Goal: Transaction & Acquisition: Obtain resource

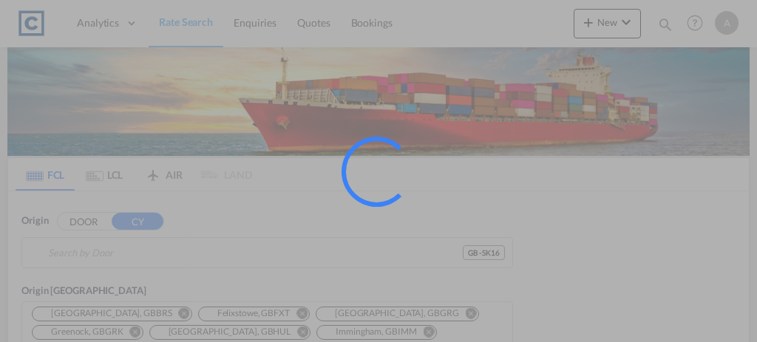
type input "GB-SK16, Tameside"
type input "Jawaharlal Nehru (Nhava Sheva), INNSA"
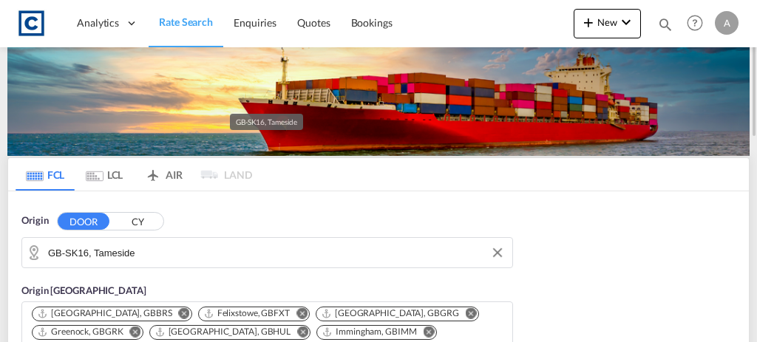
click at [169, 253] on input "GB-SK16, Tameside" at bounding box center [276, 253] width 457 height 22
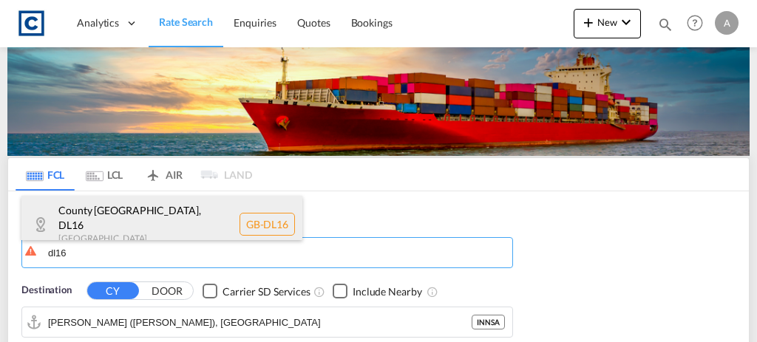
click at [158, 230] on div "County Durham , DL16 United Kingdom GB-DL16" at bounding box center [161, 224] width 281 height 56
type input "GB-DL16, County Durham"
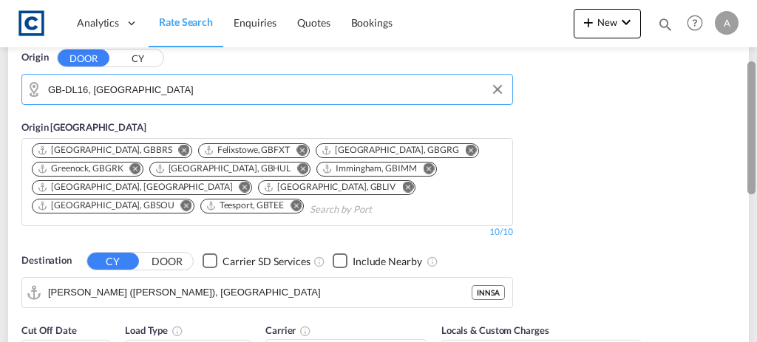
drag, startPoint x: 754, startPoint y: 67, endPoint x: 756, endPoint y: 132, distance: 64.3
click at [756, 132] on div at bounding box center [755, 167] width 3 height 336
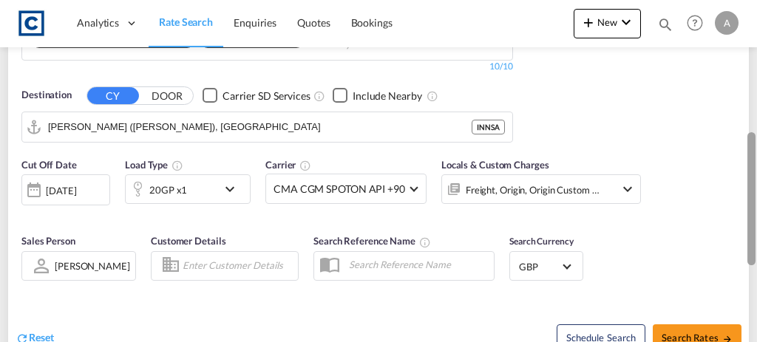
scroll to position [324, 0]
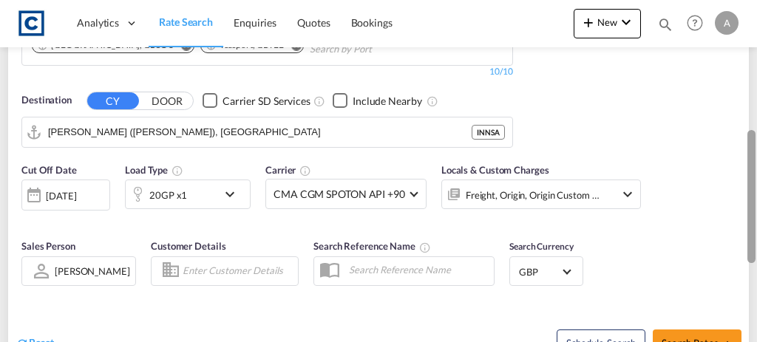
drag, startPoint x: 754, startPoint y: 230, endPoint x: 740, endPoint y: 159, distance: 72.3
click at [740, 159] on md-content "Analytics Dashboard Rate Search Enquiries Quotes Bookings New Quote Bookings" at bounding box center [378, 171] width 757 height 342
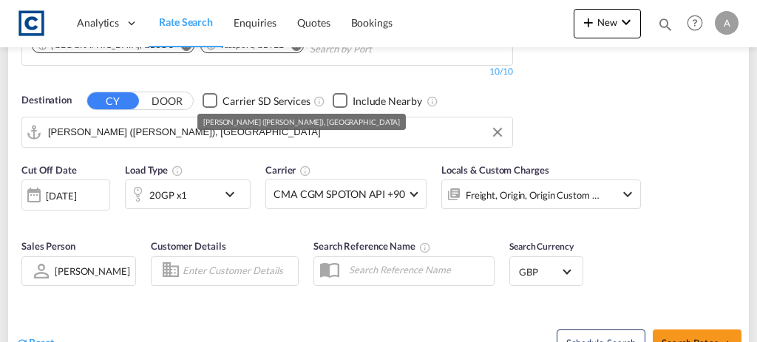
click at [239, 129] on div "Jawaharlal Nehru (Nhava Sheva), INNSA" at bounding box center [301, 122] width 197 height 16
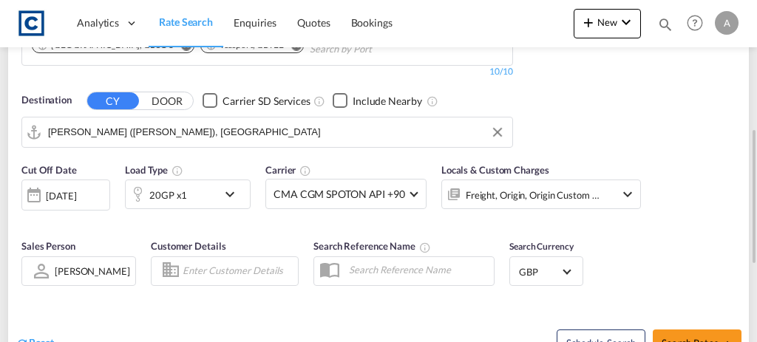
click at [381, 129] on input "Jawaharlal Nehru (Nhava Sheva), INNSA" at bounding box center [276, 132] width 457 height 22
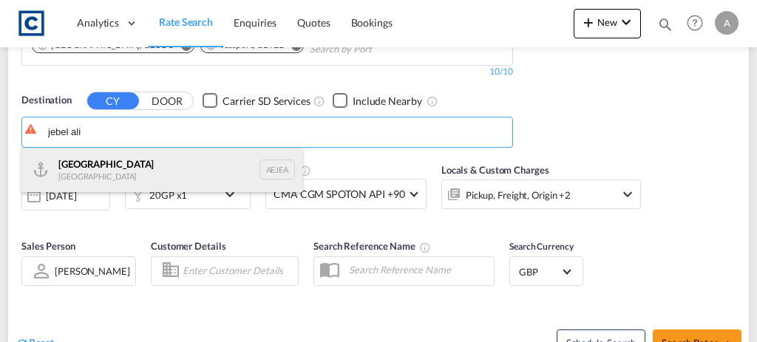
click at [128, 175] on div "Jebel Ali United Arab Emirates AEJEA" at bounding box center [161, 170] width 281 height 44
type input "Jebel Ali, AEJEA"
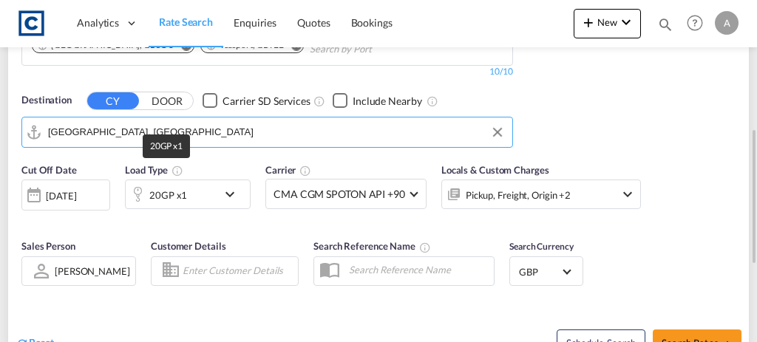
click at [181, 194] on div "20GP x1" at bounding box center [168, 195] width 38 height 21
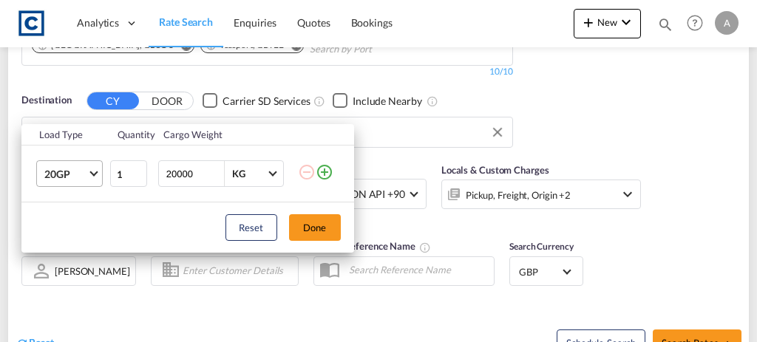
click at [68, 173] on span "20GP" at bounding box center [65, 174] width 43 height 15
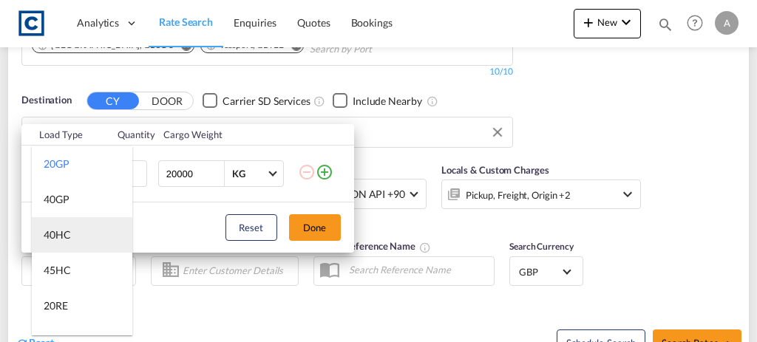
click at [60, 235] on div "40HC" at bounding box center [57, 235] width 27 height 15
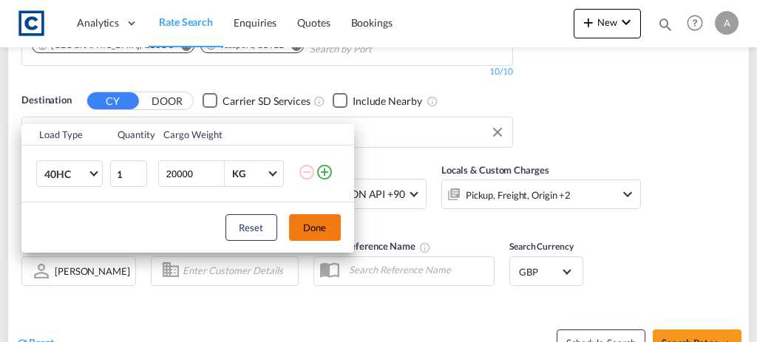
click at [307, 219] on button "Done" at bounding box center [315, 227] width 52 height 27
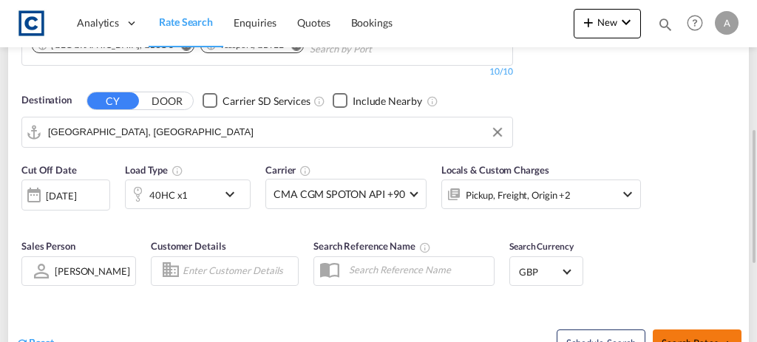
click at [688, 330] on button "Search Rates" at bounding box center [696, 343] width 89 height 27
type input "DL16 to AEJEA / 19 Aug 2025"
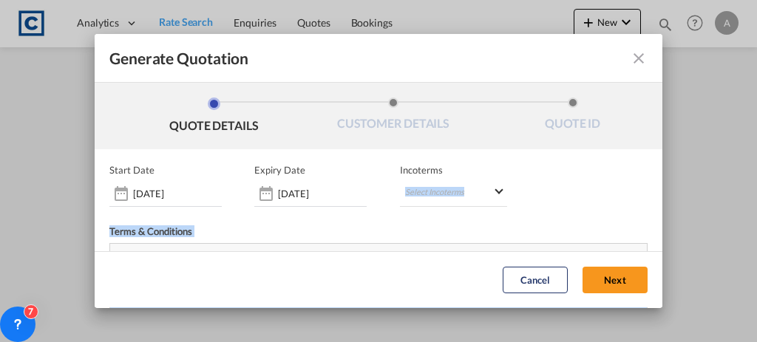
drag, startPoint x: 756, startPoint y: 47, endPoint x: 660, endPoint y: 150, distance: 140.6
click at [660, 150] on md-dialog "Generate Quotation QUOTE DETAILS CUSTOMER DETAILS QUOTE ID Start Date 19 Aug 20…" at bounding box center [378, 170] width 567 height 273
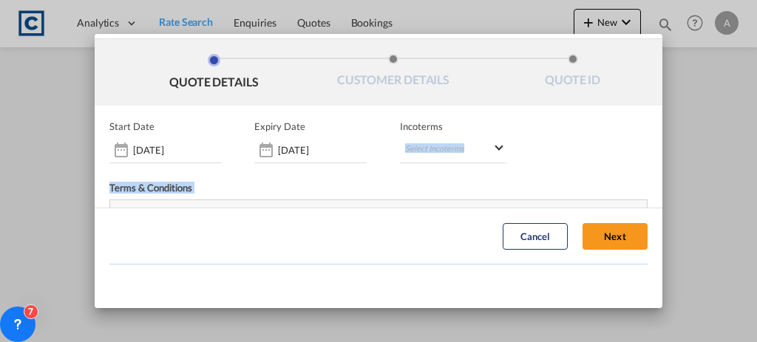
scroll to position [32, 0]
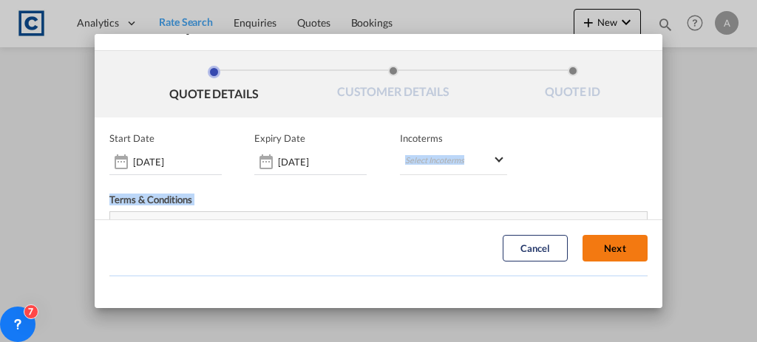
click at [597, 254] on button "Next" at bounding box center [614, 249] width 65 height 27
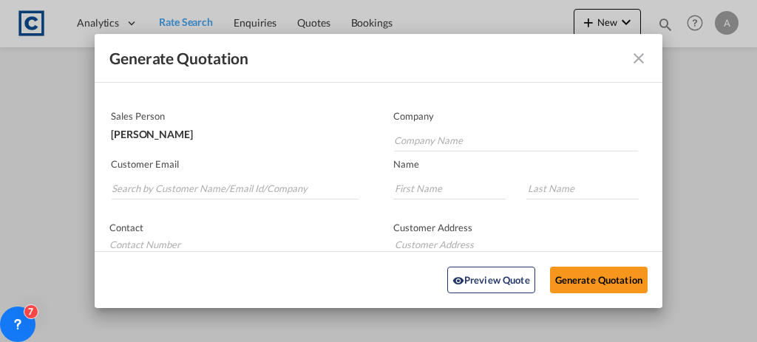
scroll to position [88, 0]
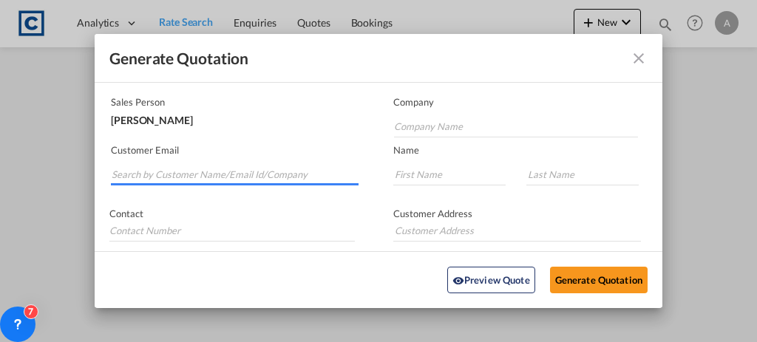
click at [160, 180] on input "Search by Customer Name/Email Id/Company" at bounding box center [235, 174] width 247 height 22
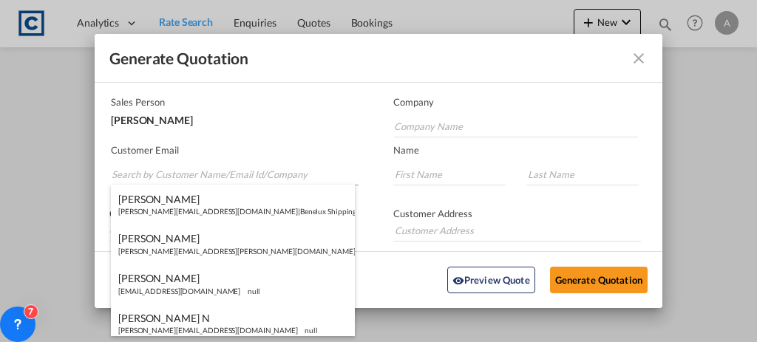
paste input "[PERSON_NAME][EMAIL_ADDRESS][PERSON_NAME][DOMAIN_NAME]"
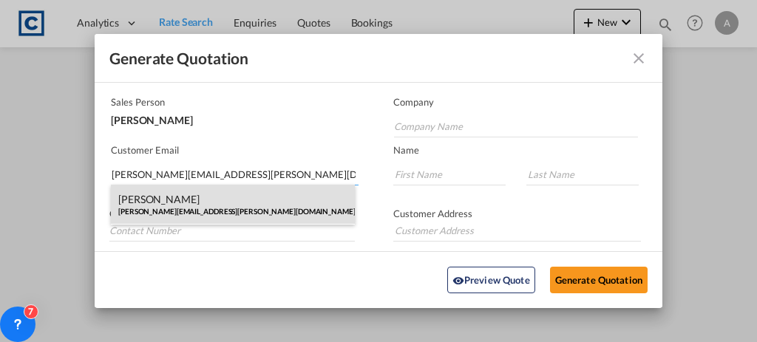
type input "[PERSON_NAME][EMAIL_ADDRESS][PERSON_NAME][DOMAIN_NAME]"
click at [239, 208] on div "[PERSON_NAME] [PERSON_NAME][EMAIL_ADDRESS][PERSON_NAME][DOMAIN_NAME] | [PERSON_…" at bounding box center [233, 205] width 244 height 40
type input "[PERSON_NAME] Logisitcs"
type input "[PERSON_NAME]"
type input "Locarno"
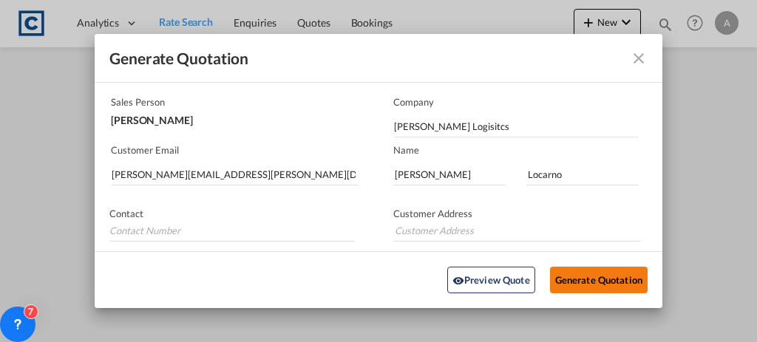
click at [557, 276] on button "Generate Quotation" at bounding box center [599, 280] width 98 height 27
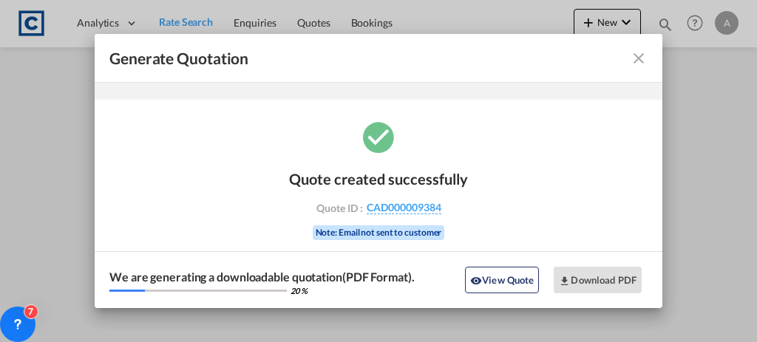
scroll to position [49, 0]
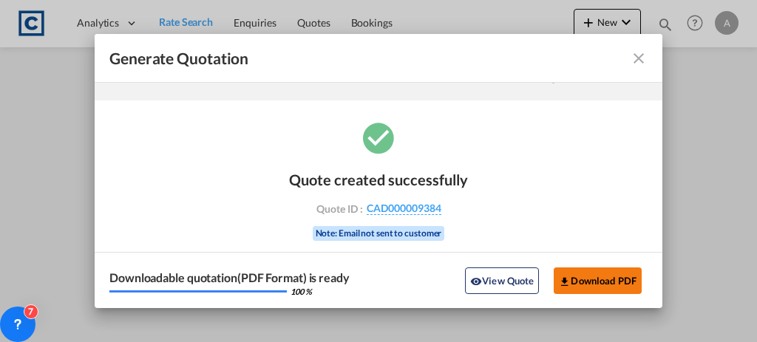
click at [559, 276] on md-icon "icon-download" at bounding box center [565, 282] width 12 height 12
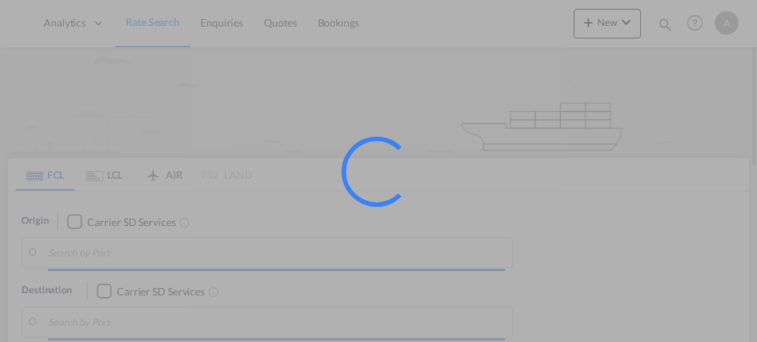
type input "DL16"
type input "Jebel Ali, AEJEA"
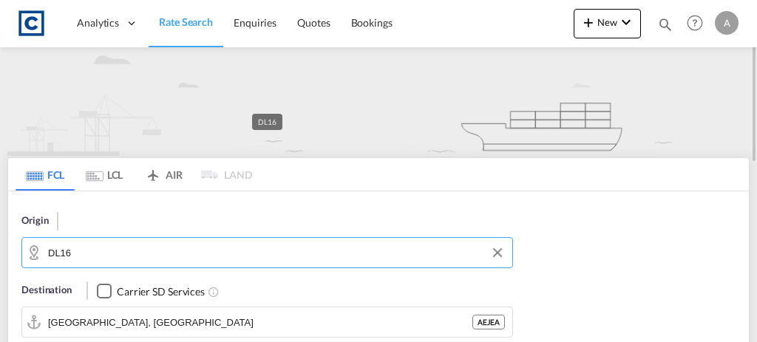
click at [220, 245] on input "DL16" at bounding box center [276, 253] width 457 height 22
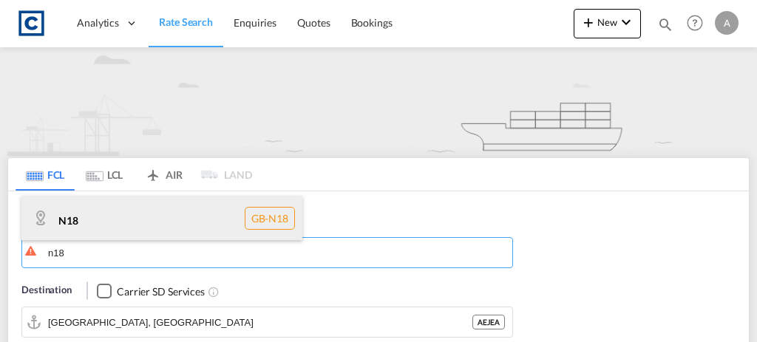
click at [185, 208] on div "N18 GB-N18" at bounding box center [161, 218] width 281 height 44
type input "N18"
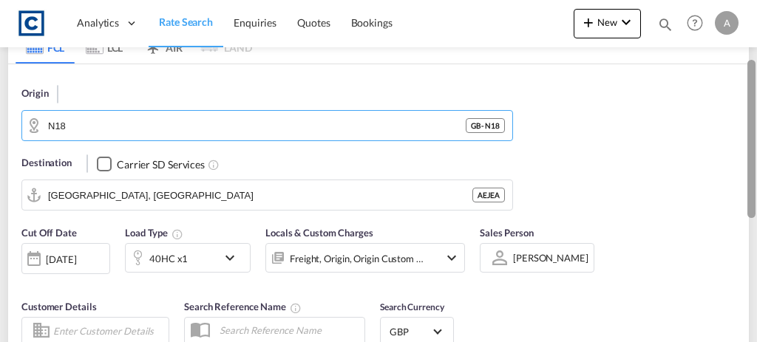
drag, startPoint x: 754, startPoint y: 102, endPoint x: 756, endPoint y: 161, distance: 59.1
click at [756, 161] on div at bounding box center [755, 169] width 3 height 336
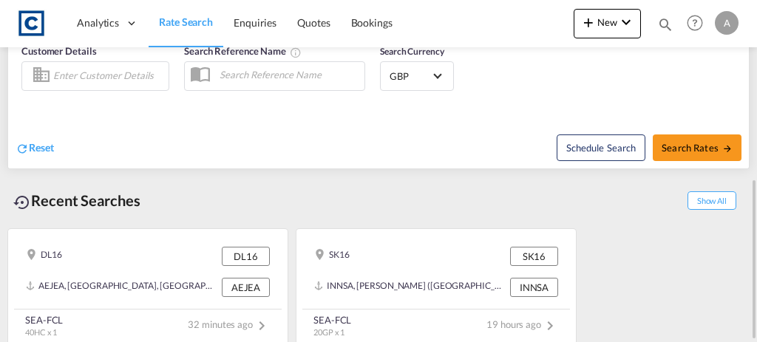
drag, startPoint x: 756, startPoint y: 193, endPoint x: 746, endPoint y: 117, distance: 76.0
drag, startPoint x: 746, startPoint y: 117, endPoint x: 756, endPoint y: 210, distance: 92.8
click at [756, 210] on div at bounding box center [755, 171] width 3 height 336
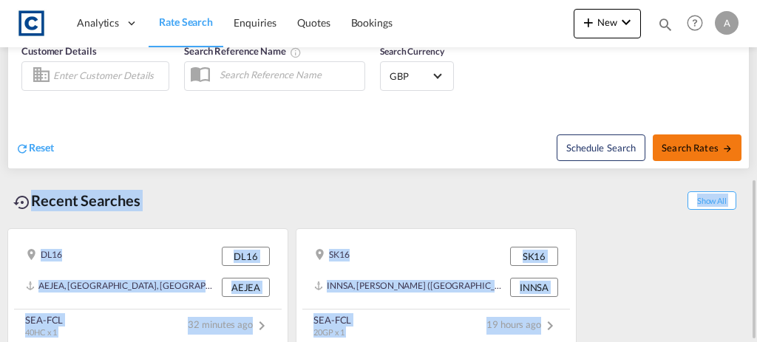
drag, startPoint x: 756, startPoint y: 210, endPoint x: 741, endPoint y: 146, distance: 66.0
click at [741, 146] on md-content "Analytics Dashboard Rate Search Enquiries Quotes Bookings New Quote Bookings" at bounding box center [378, 171] width 757 height 342
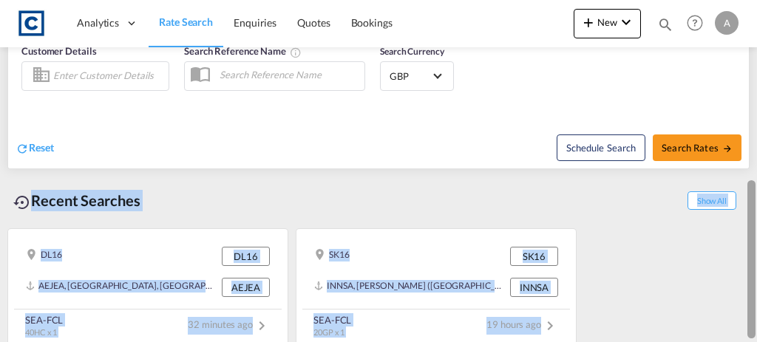
click at [749, 208] on div at bounding box center [751, 259] width 8 height 158
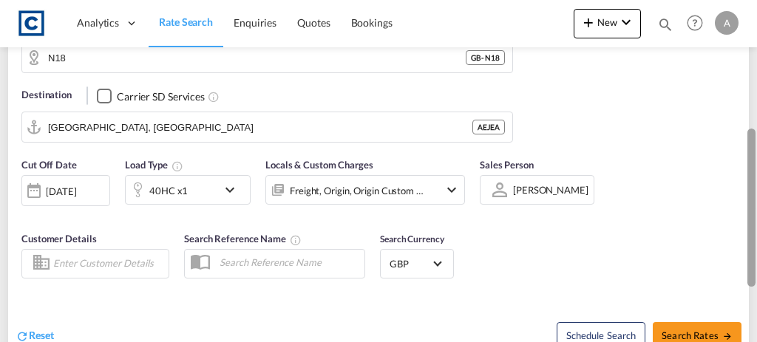
drag, startPoint x: 749, startPoint y: 208, endPoint x: 734, endPoint y: 120, distance: 89.3
click at [734, 120] on md-content "Analytics Dashboard Rate Search Enquiries Quotes Bookings New Quote Bookings" at bounding box center [378, 171] width 757 height 342
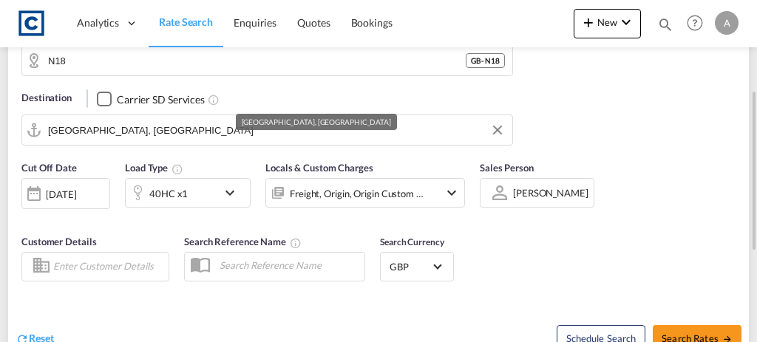
click at [166, 123] on input "Jebel Ali, AEJEA" at bounding box center [276, 130] width 457 height 22
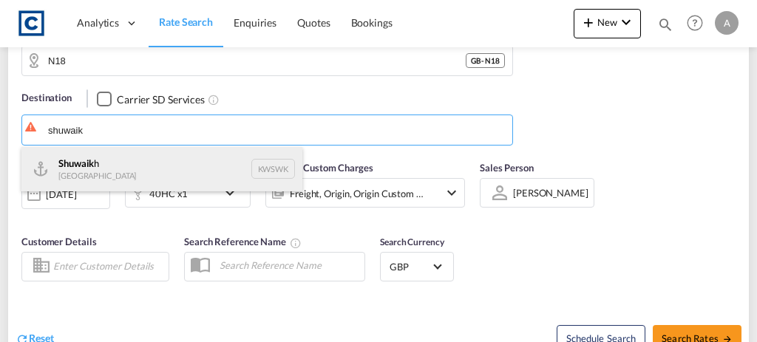
click at [126, 156] on div "Shuwaik h Kuwait KWSWK" at bounding box center [161, 169] width 281 height 44
type input "Shuwaikh, KWSWK"
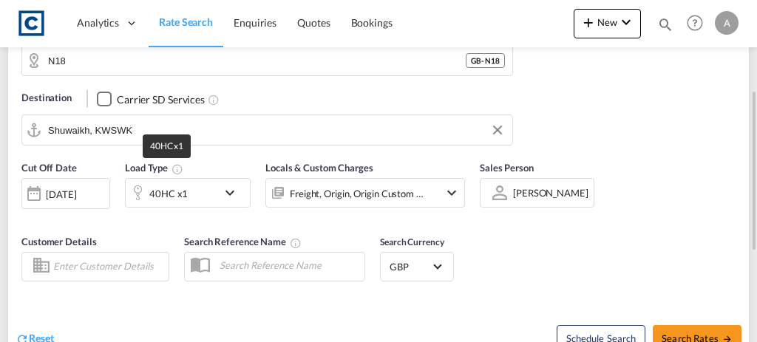
click at [158, 197] on div "40HC x1" at bounding box center [168, 193] width 38 height 21
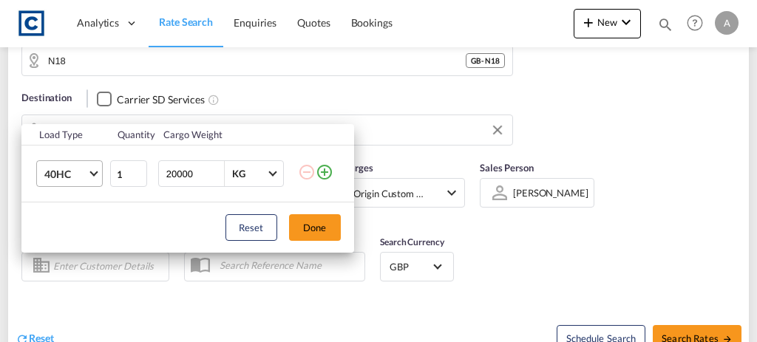
click at [75, 182] on md-select-value "40HC" at bounding box center [72, 173] width 59 height 25
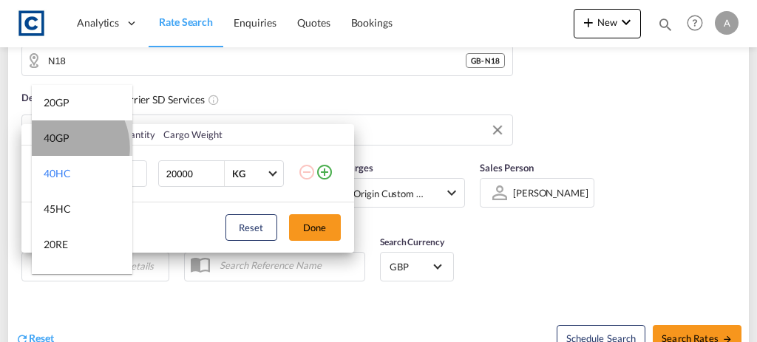
click at [58, 147] on md-option "40GP" at bounding box center [82, 137] width 100 height 35
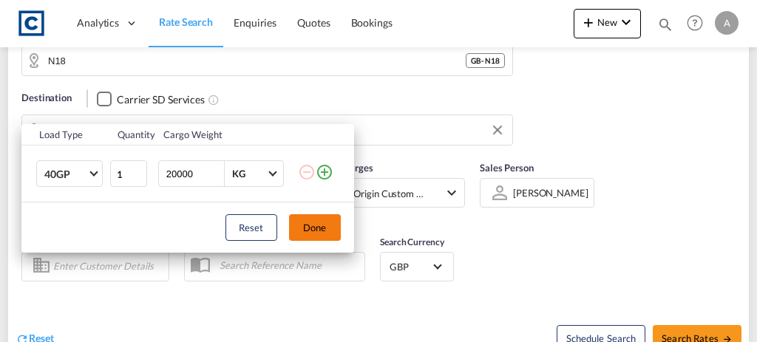
click at [311, 228] on button "Done" at bounding box center [315, 227] width 52 height 27
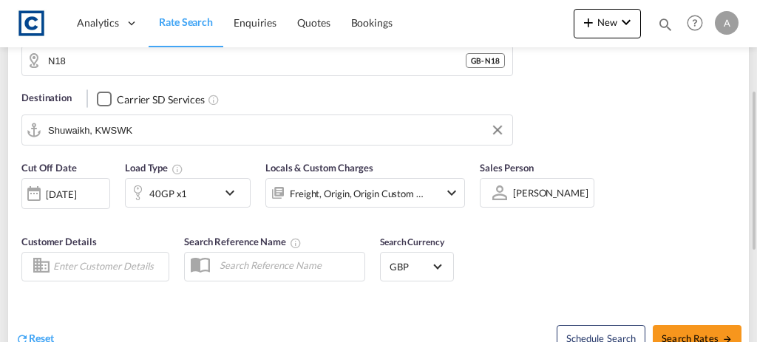
click at [376, 194] on div "Freight, Origin, Origin Custom +1" at bounding box center [357, 193] width 134 height 21
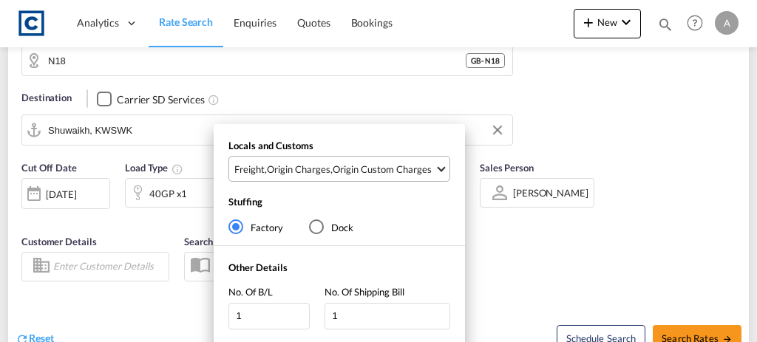
click at [370, 168] on div "Origin Custom Charges" at bounding box center [381, 169] width 99 height 13
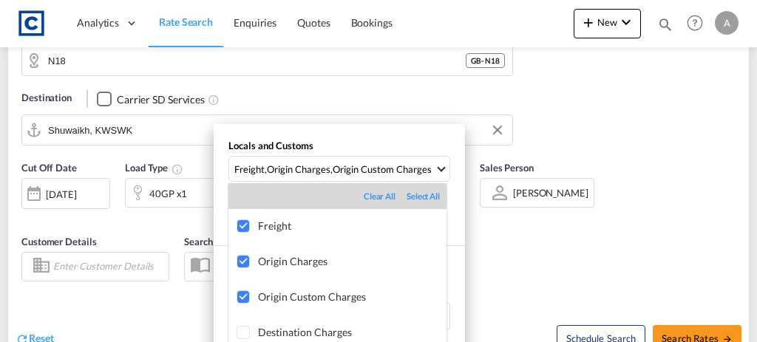
click at [542, 256] on md-backdrop at bounding box center [378, 171] width 757 height 342
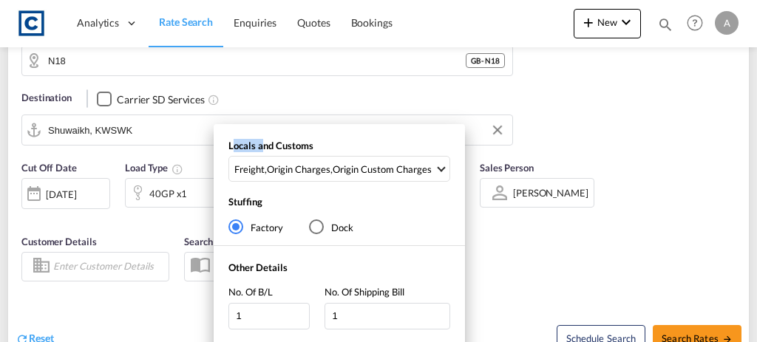
click at [542, 256] on div "Locals and Customs Freight , Origin Charges , Origin Custom Charges Stuffing Fa…" at bounding box center [378, 171] width 757 height 342
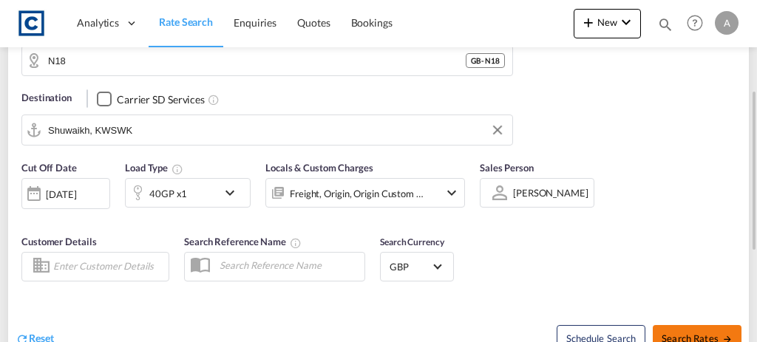
click at [714, 325] on button "Search Rates" at bounding box center [696, 338] width 89 height 27
type input "N18 to KWSWK / 19 Aug 2025"
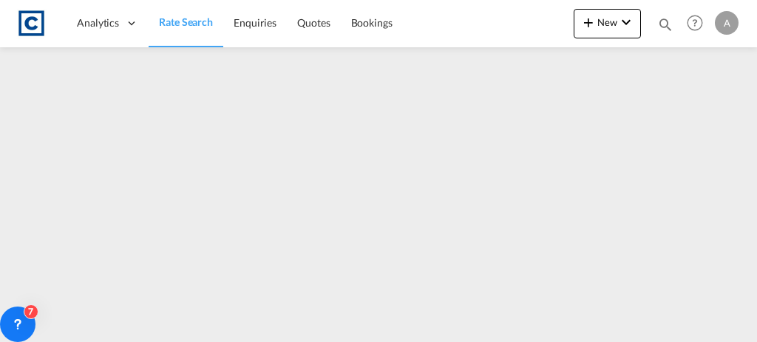
click at [174, 30] on link "Rate Search" at bounding box center [185, 23] width 75 height 48
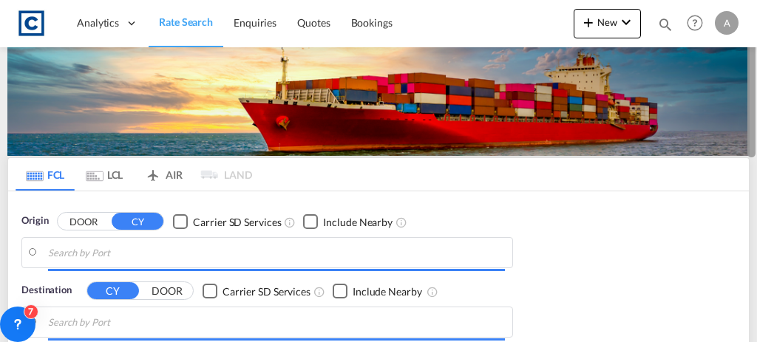
type input "GB-N18, [GEOGRAPHIC_DATA]"
type input "Shuwaikh, KWSWK"
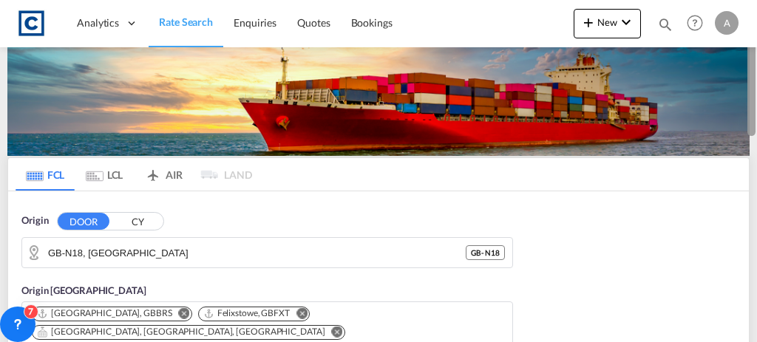
drag, startPoint x: 756, startPoint y: 89, endPoint x: 754, endPoint y: 144, distance: 55.4
click at [754, 144] on div at bounding box center [755, 171] width 3 height 336
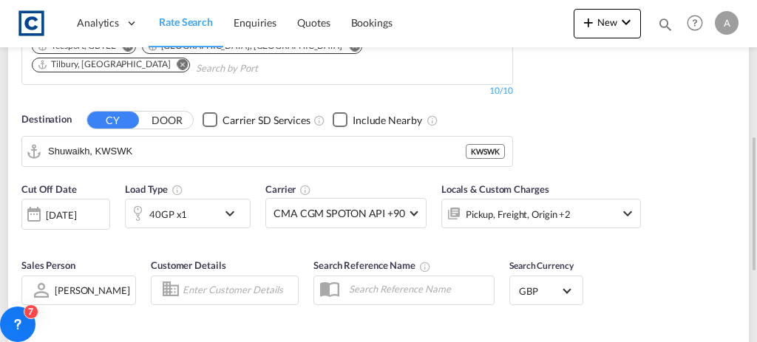
type input "N18 to KWSWK / 19 Aug 2025"
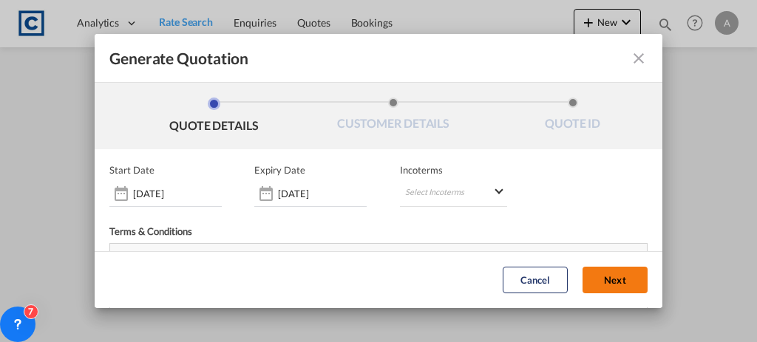
click at [598, 271] on button "Next" at bounding box center [614, 280] width 65 height 27
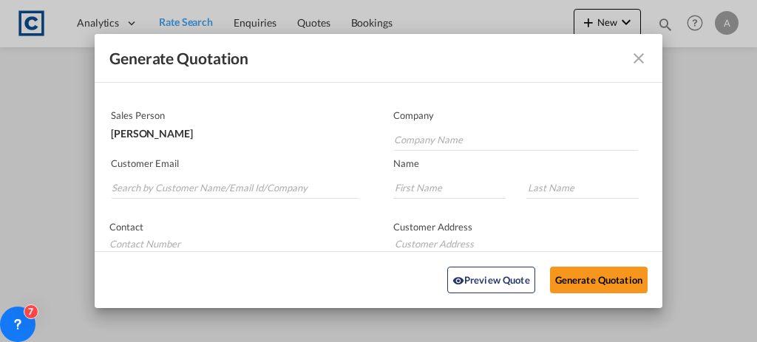
scroll to position [78, 0]
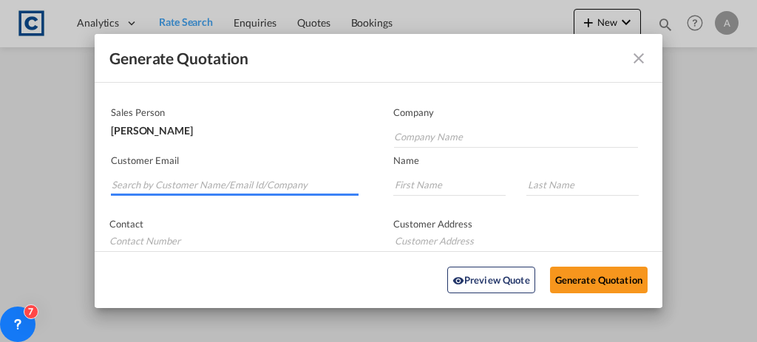
click at [191, 186] on input "Search by Customer Name/Email Id/Company" at bounding box center [235, 185] width 247 height 22
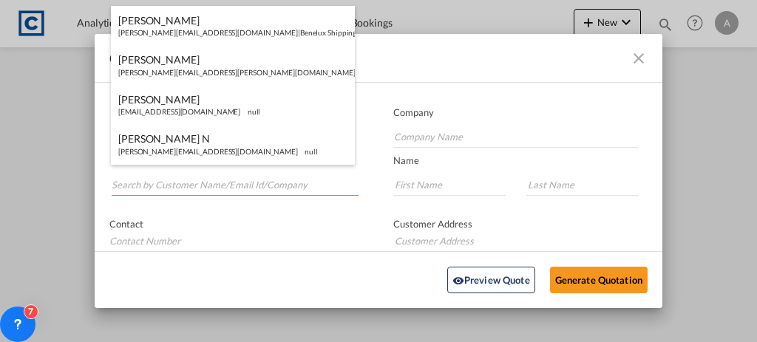
paste input "Ops@bifs.net"
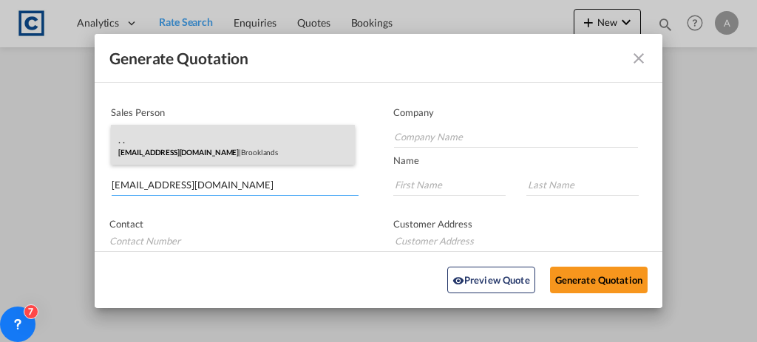
type input "Ops@bifs.net"
click at [236, 132] on div ". . Ops@bifs.net | Brooklands" at bounding box center [233, 145] width 244 height 40
type input "Brooklands"
type input "."
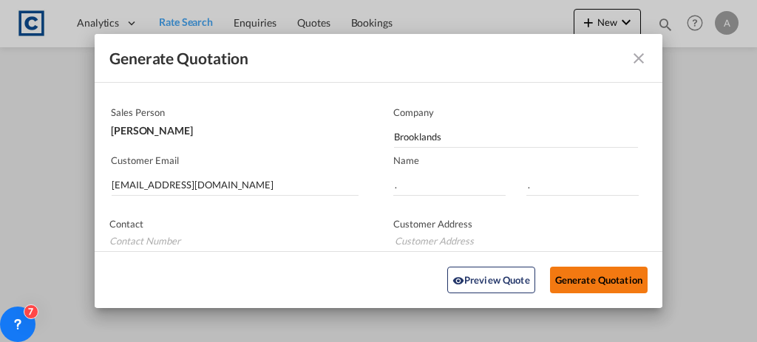
click at [575, 276] on button "Generate Quotation" at bounding box center [599, 280] width 98 height 27
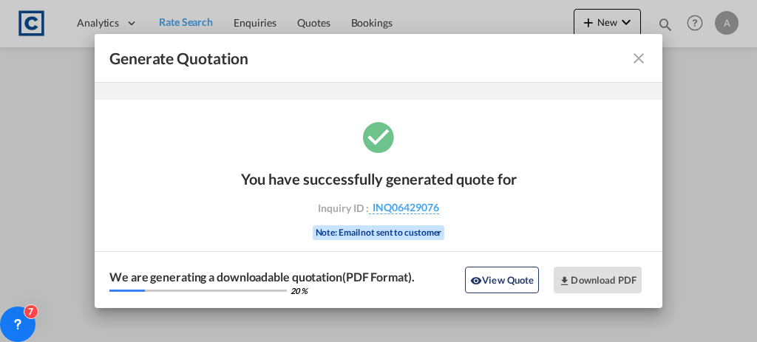
scroll to position [49, 0]
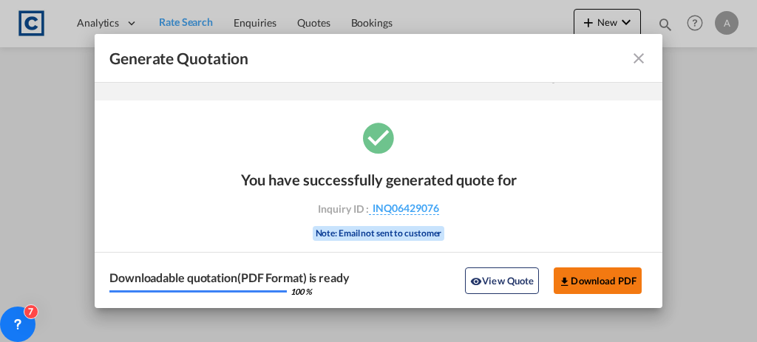
click at [575, 276] on button "Download PDF" at bounding box center [597, 280] width 88 height 27
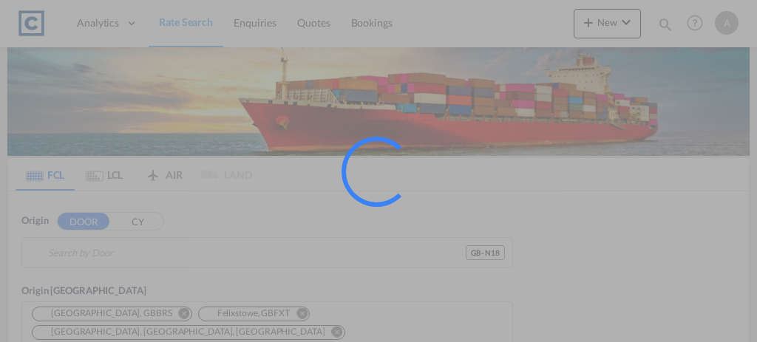
type input "GB-N18, [GEOGRAPHIC_DATA]"
type input "Shuwaikh, KWSWK"
click at [180, 246] on input "GB-N18, [GEOGRAPHIC_DATA]" at bounding box center [256, 253] width 417 height 22
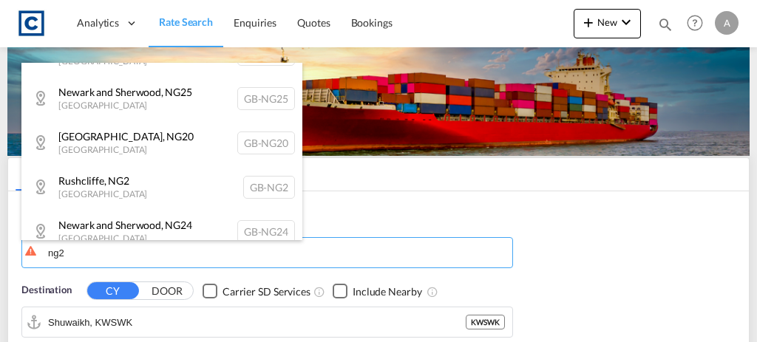
scroll to position [119, 0]
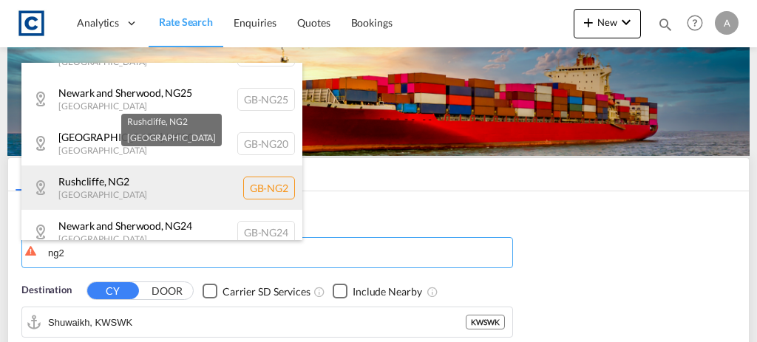
click at [194, 183] on div "Rushcliffe , NG2 [GEOGRAPHIC_DATA] [GEOGRAPHIC_DATA]-NG2" at bounding box center [161, 187] width 281 height 44
type input "GB-NG2, [GEOGRAPHIC_DATA]"
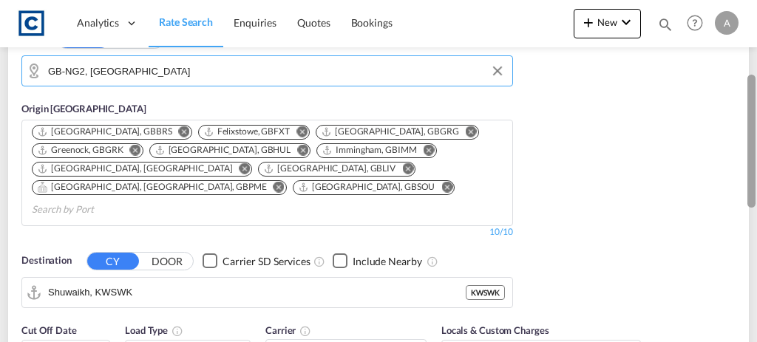
scroll to position [518, 0]
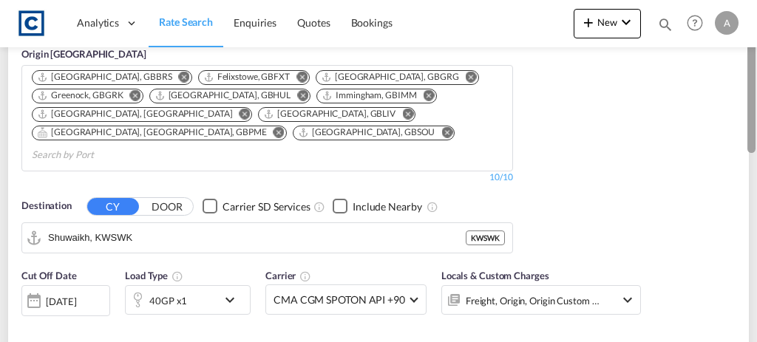
drag, startPoint x: 749, startPoint y: 69, endPoint x: 756, endPoint y: 141, distance: 72.7
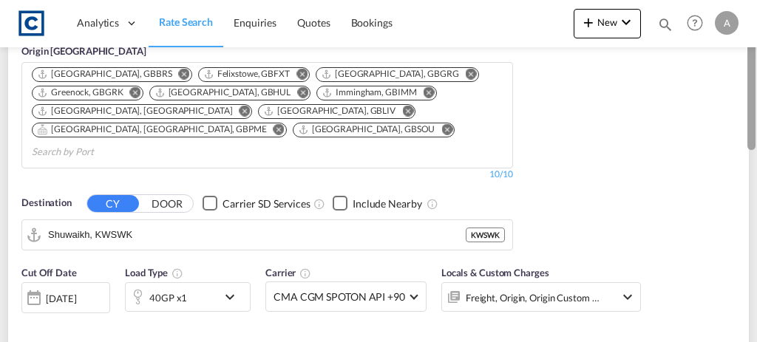
click at [756, 141] on div at bounding box center [755, 114] width 3 height 336
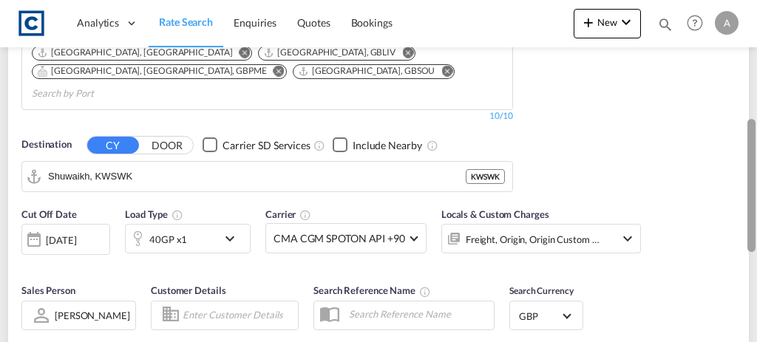
drag, startPoint x: 753, startPoint y: 216, endPoint x: 741, endPoint y: 134, distance: 83.6
click at [741, 134] on md-content "Analytics Dashboard Rate Search Enquiries Quotes Bookings New Quote Bookings" at bounding box center [378, 171] width 757 height 342
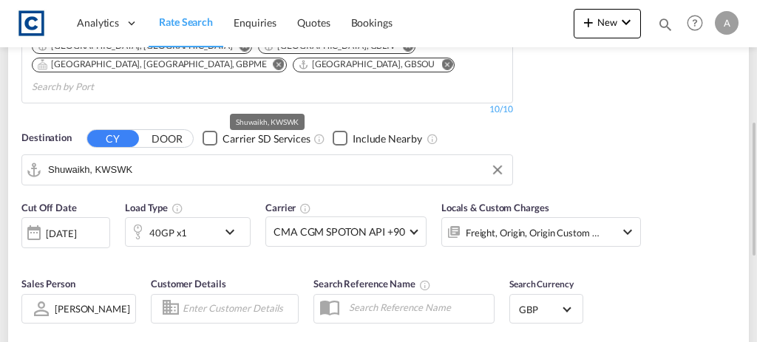
click at [125, 159] on input "Shuwaikh, KWSWK" at bounding box center [276, 170] width 457 height 22
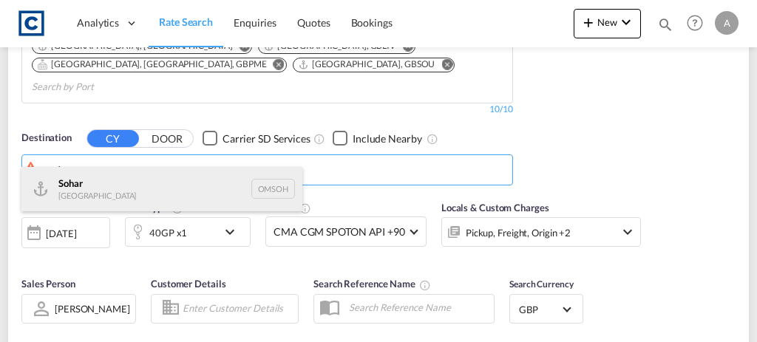
click at [126, 188] on div "Sohar [GEOGRAPHIC_DATA] [GEOGRAPHIC_DATA]" at bounding box center [161, 189] width 281 height 44
type input "Sohar, OMSOH"
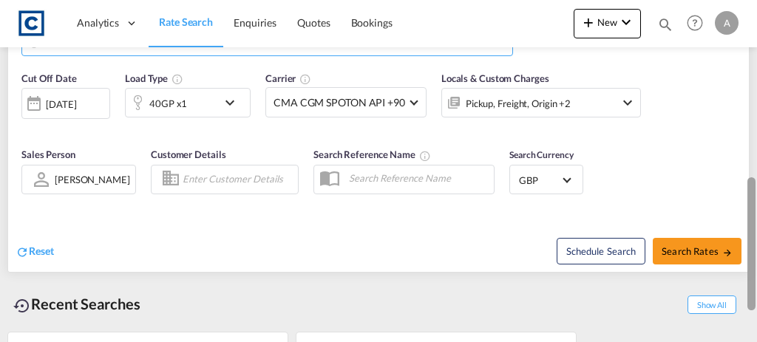
drag, startPoint x: 750, startPoint y: 154, endPoint x: 753, endPoint y: 206, distance: 52.5
click at [753, 206] on div at bounding box center [751, 243] width 8 height 133
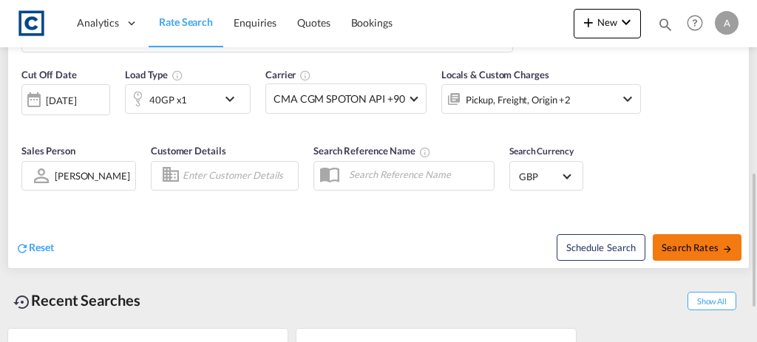
click at [711, 242] on span "Search Rates" at bounding box center [696, 248] width 71 height 12
type input "NG2 to OMSOH / [DATE]"
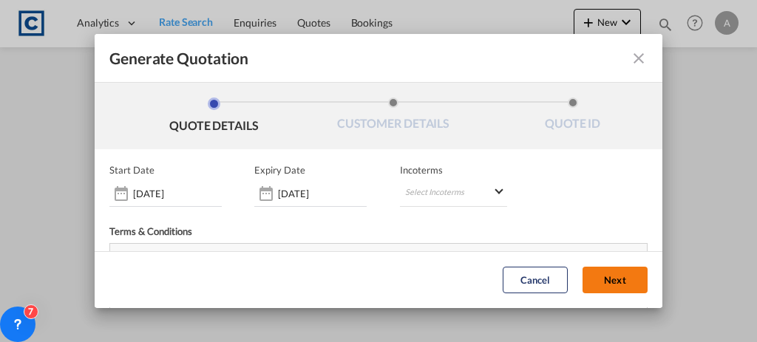
click at [601, 292] on button "Next" at bounding box center [614, 280] width 65 height 27
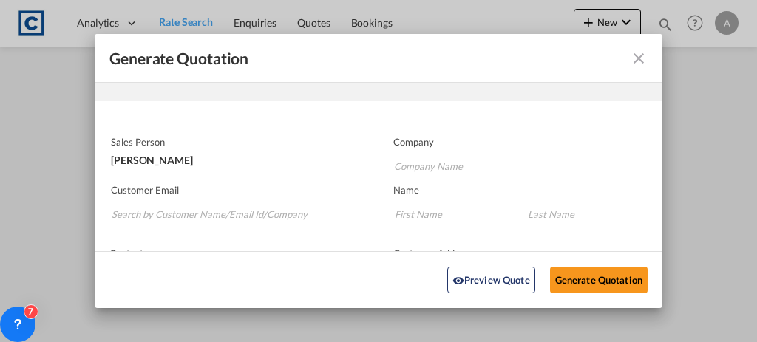
scroll to position [69, 0]
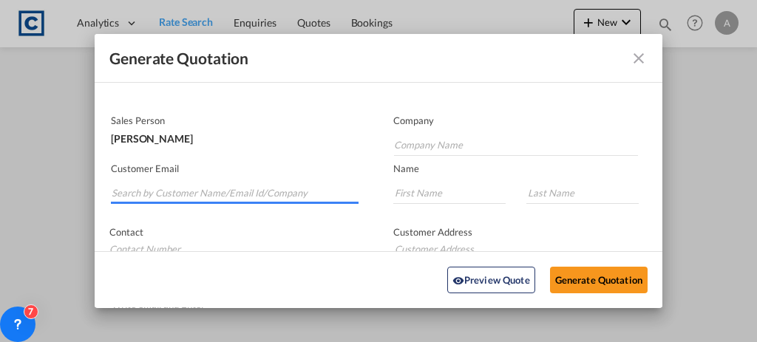
click at [214, 195] on input "Search by Customer Name/Email Id/Company" at bounding box center [235, 193] width 247 height 22
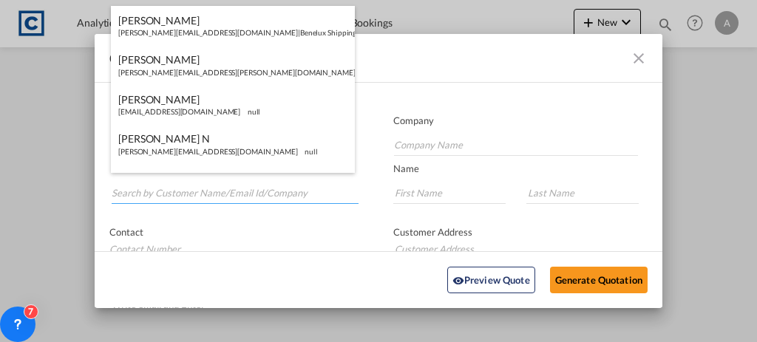
paste input "[PERSON_NAME][EMAIL_ADDRESS][PERSON_NAME][DOMAIN_NAME]"
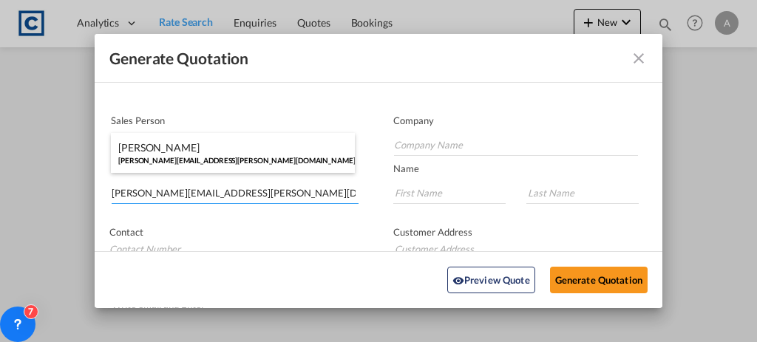
type input "[PERSON_NAME][EMAIL_ADDRESS][PERSON_NAME][DOMAIN_NAME]"
click at [303, 165] on div "[PERSON_NAME] [PERSON_NAME][EMAIL_ADDRESS][PERSON_NAME][DOMAIN_NAME] | [PERSON_…" at bounding box center [233, 153] width 244 height 40
click at [303, 165] on body "Analytics Dashboard Rate Search Enquiries Quotes Bookings" at bounding box center [378, 171] width 757 height 342
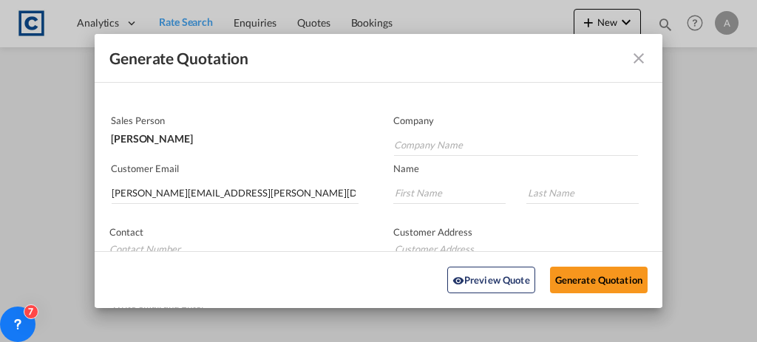
type input "[PERSON_NAME] Logisitcs"
type input "[PERSON_NAME]"
type input "Locarno"
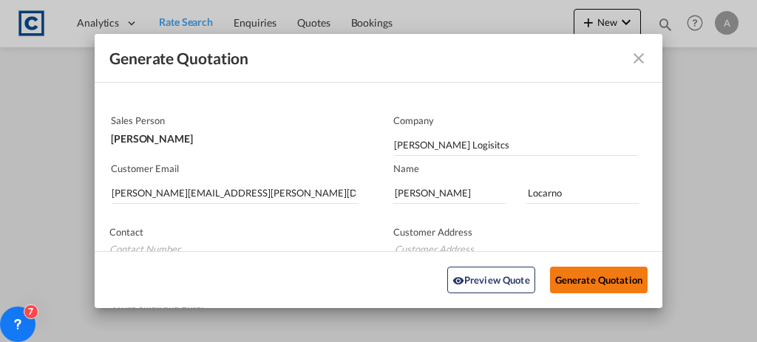
click at [578, 283] on button "Generate Quotation" at bounding box center [599, 280] width 98 height 27
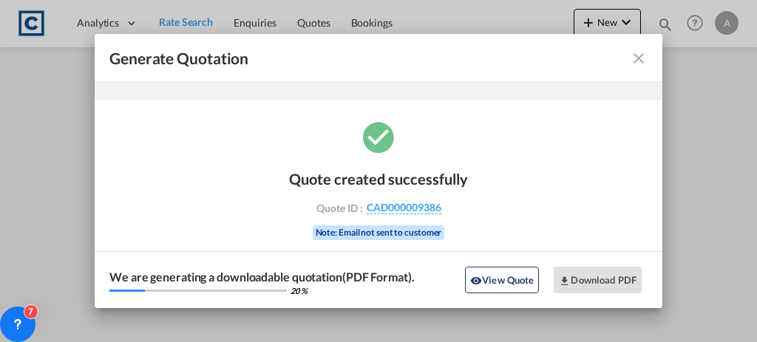
scroll to position [49, 0]
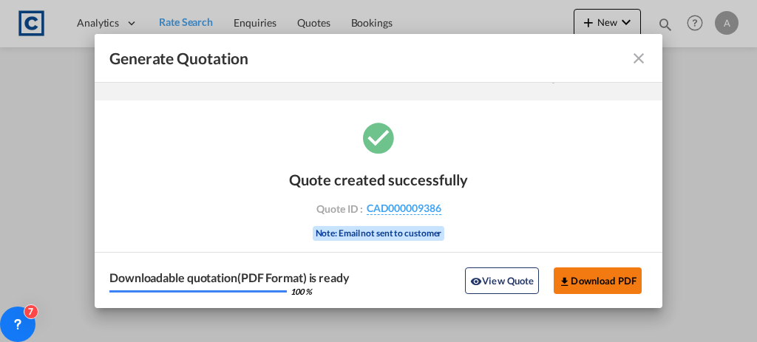
click at [578, 283] on button "Download PDF" at bounding box center [597, 280] width 88 height 27
